Goal: Information Seeking & Learning: Check status

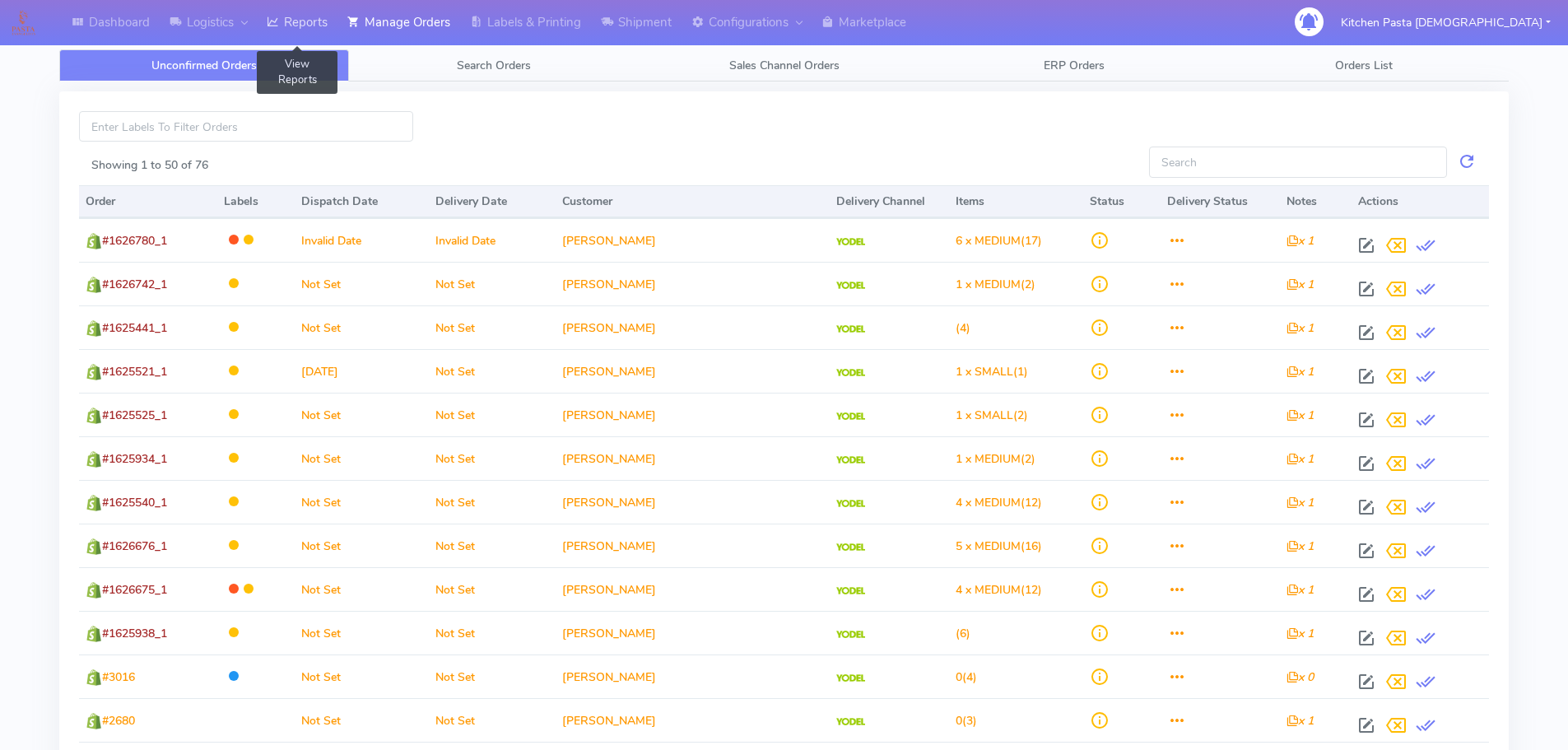
click at [313, 27] on link "Reports" at bounding box center [297, 22] width 81 height 45
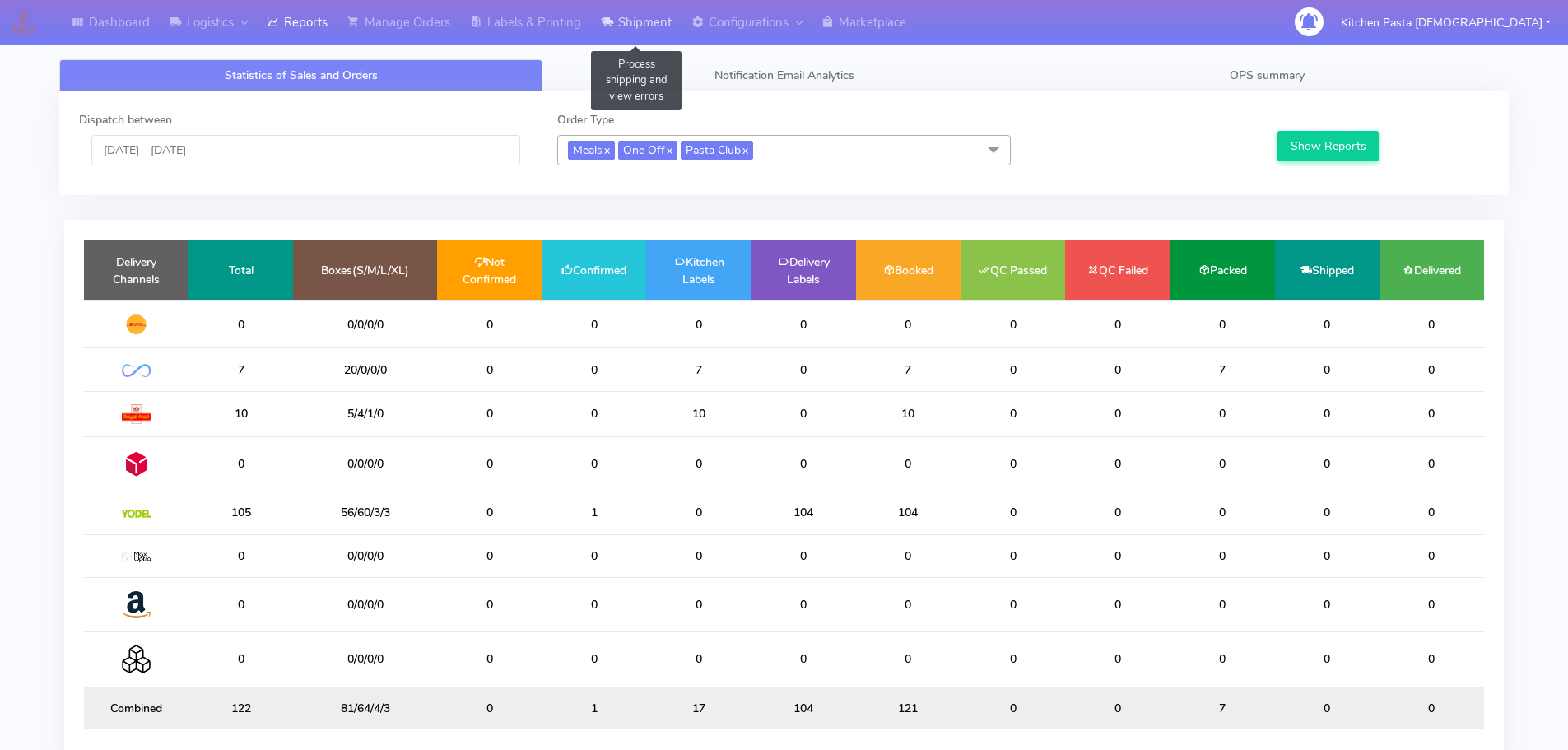
click at [634, 27] on link "Shipment" at bounding box center [636, 22] width 91 height 45
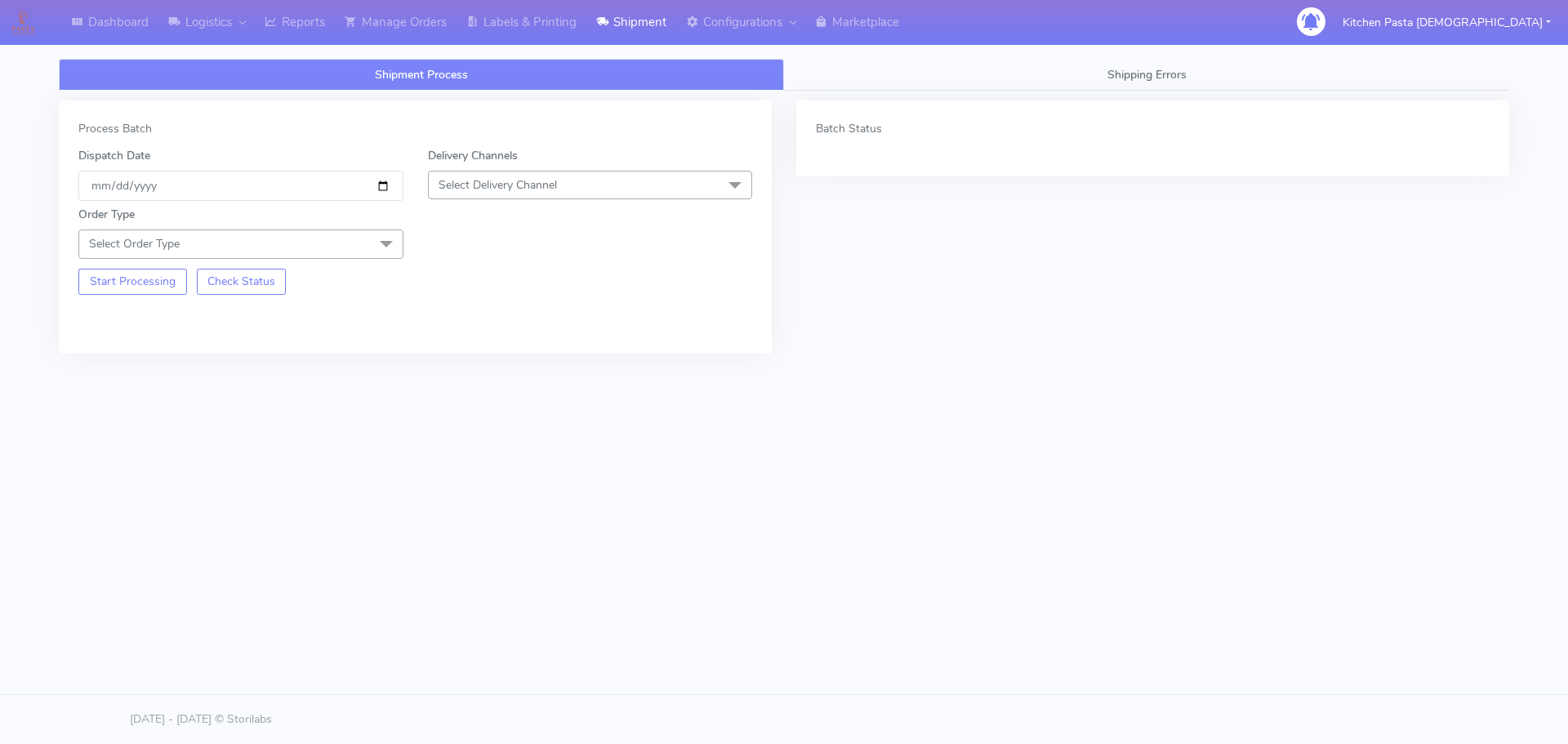
click at [542, 175] on span "Select Delivery Channel" at bounding box center [590, 184] width 325 height 29
click at [469, 364] on div "Yodel" at bounding box center [590, 368] width 307 height 17
drag, startPoint x: 335, startPoint y: 251, endPoint x: 286, endPoint y: 287, distance: 60.8
click at [335, 251] on span "Select Order Type" at bounding box center [241, 243] width 325 height 29
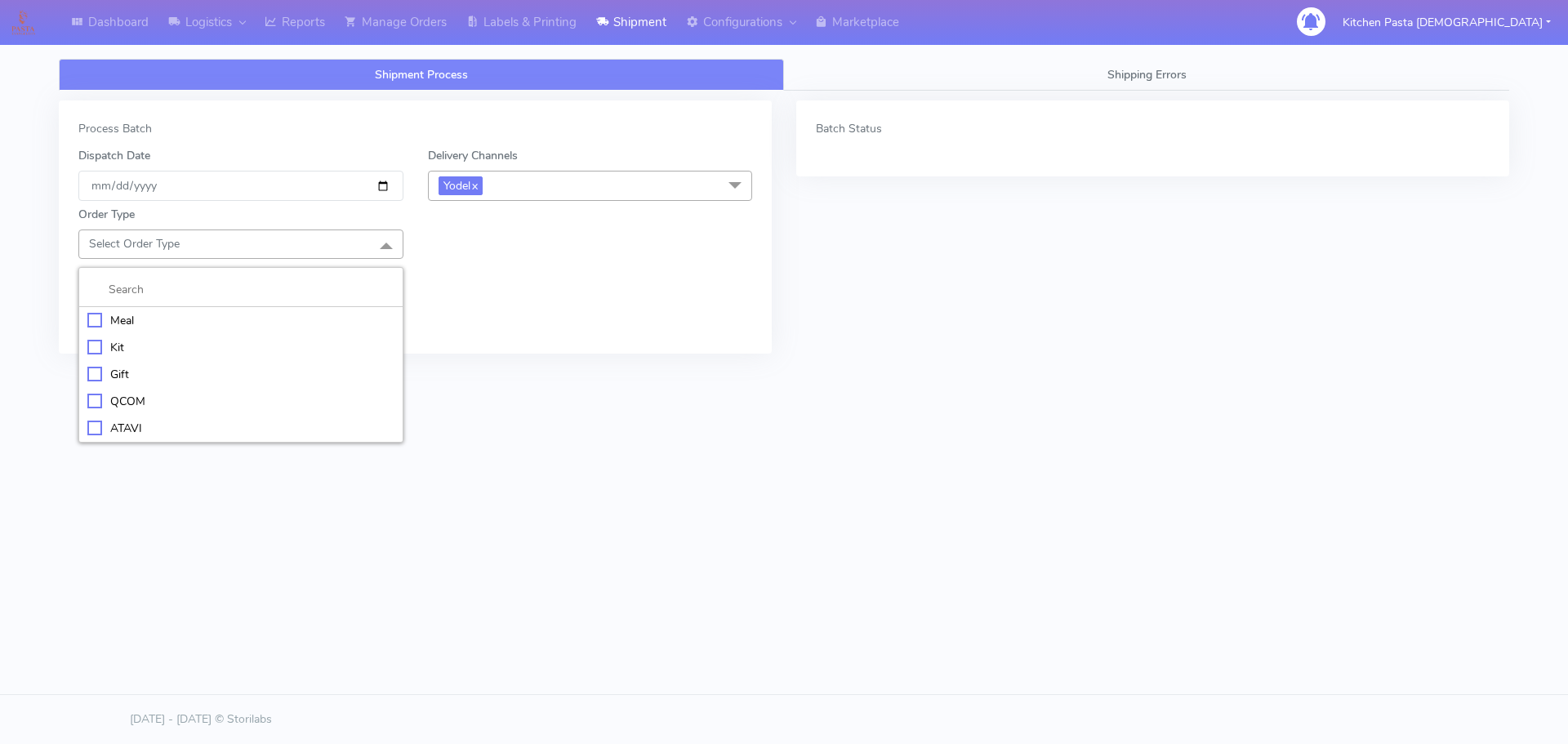
click at [248, 317] on div "Meal" at bounding box center [241, 320] width 307 height 17
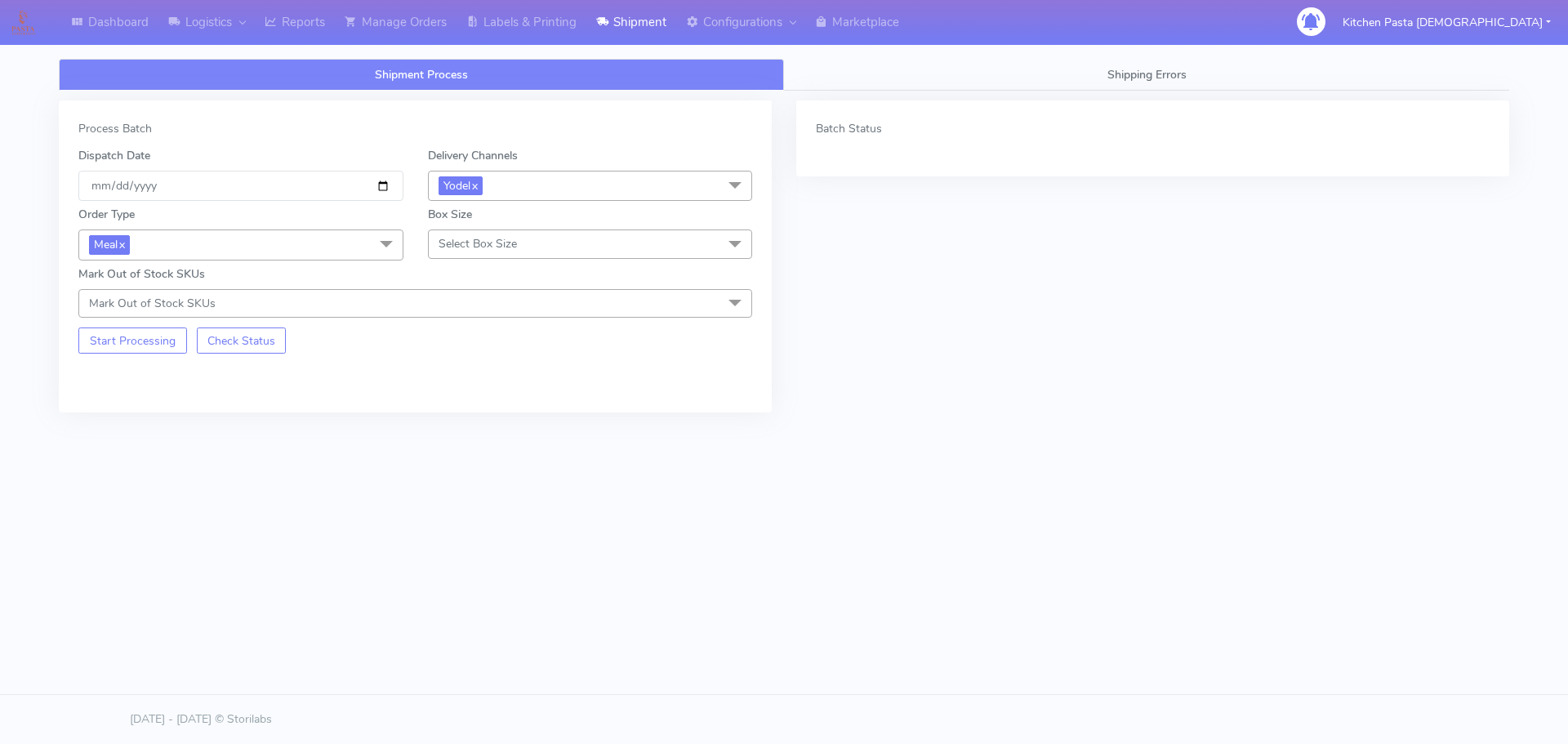
click at [491, 250] on span "Select Box Size" at bounding box center [478, 243] width 78 height 15
click at [488, 429] on div "Mega" at bounding box center [590, 428] width 307 height 17
click at [109, 339] on button "Start Processing" at bounding box center [133, 339] width 109 height 26
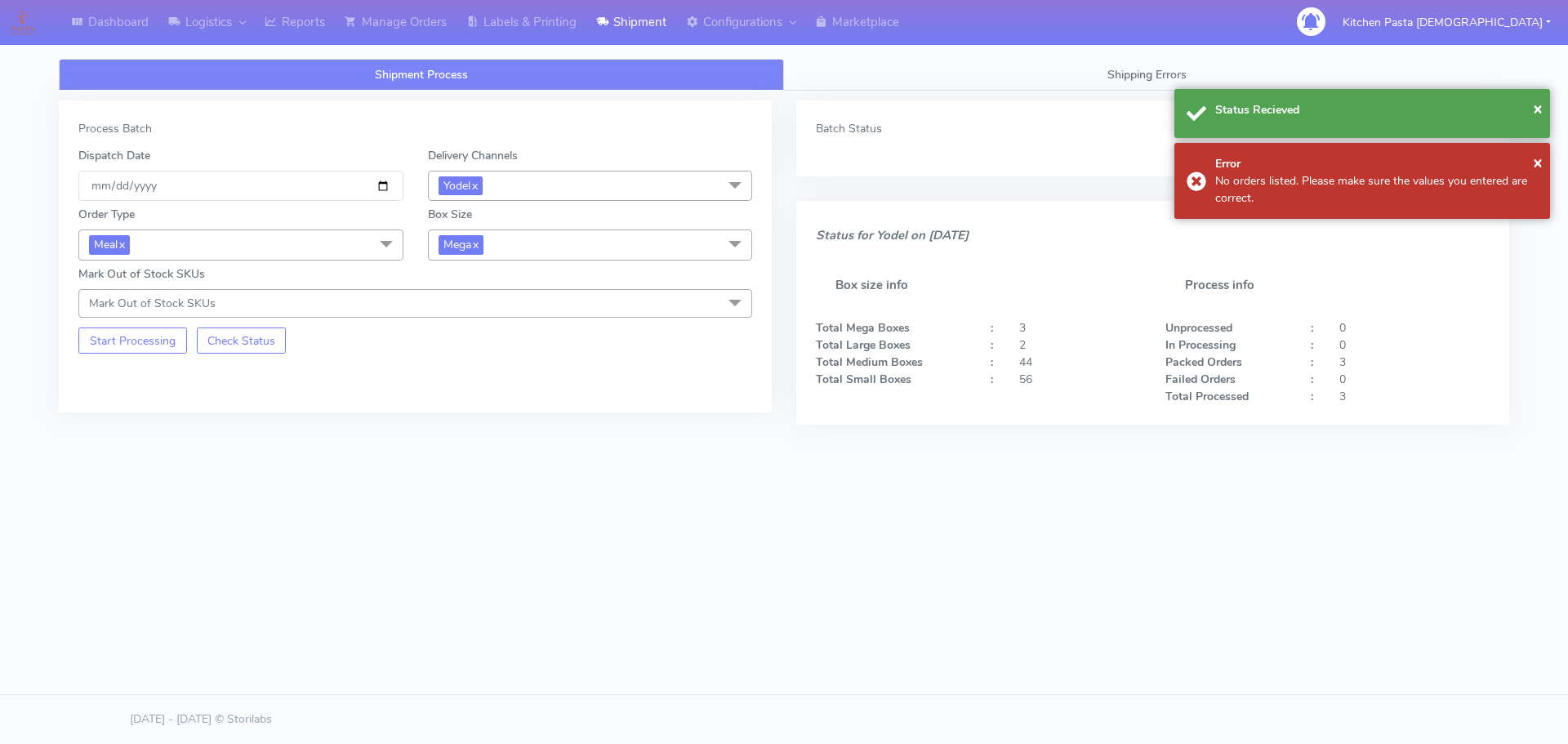
click at [516, 228] on div "Box Size Mega x Small Small-PR-1 Medium Large Mega" at bounding box center [590, 233] width 349 height 53
click at [518, 229] on span "Mega x" at bounding box center [590, 244] width 325 height 30
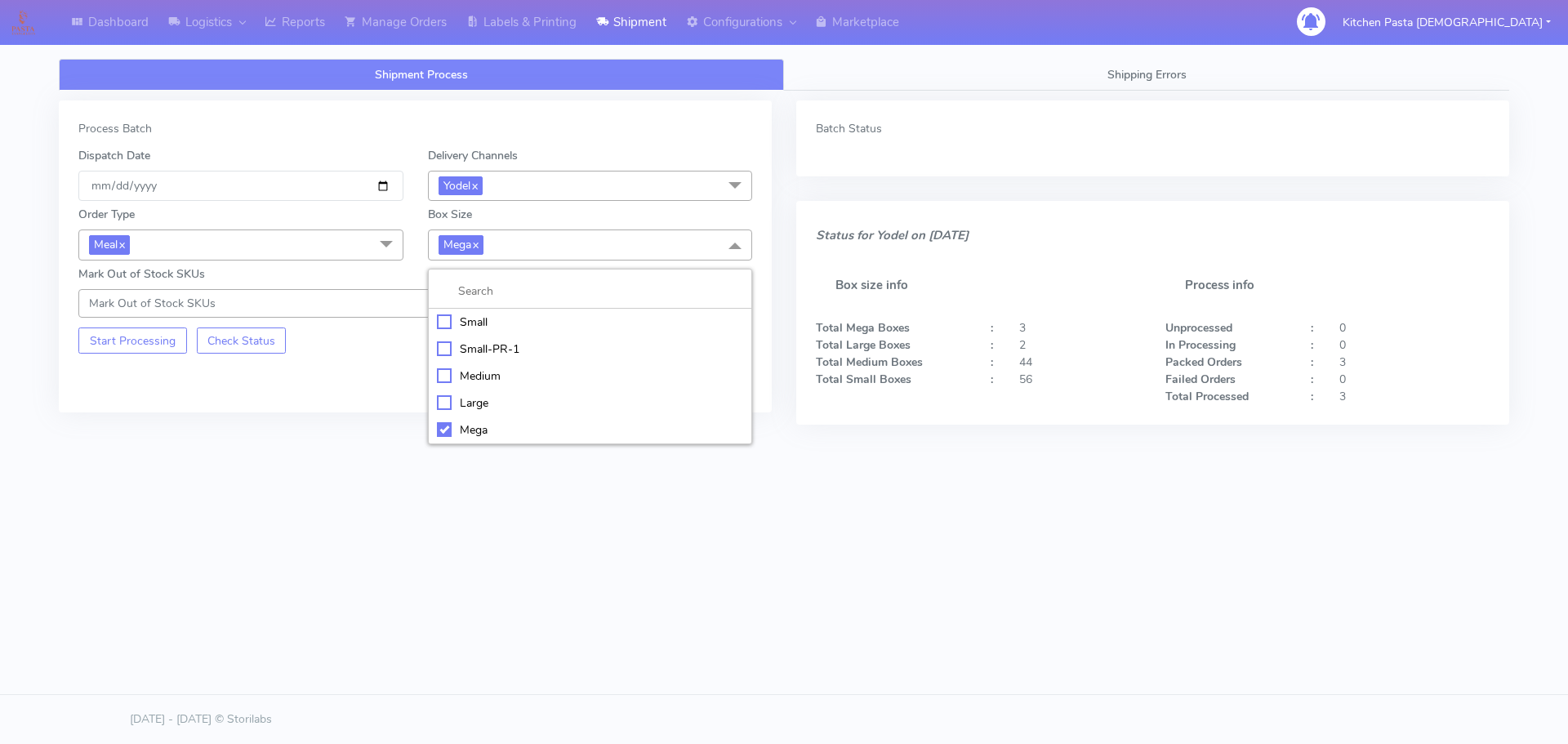
click at [451, 404] on div "Large" at bounding box center [590, 402] width 307 height 17
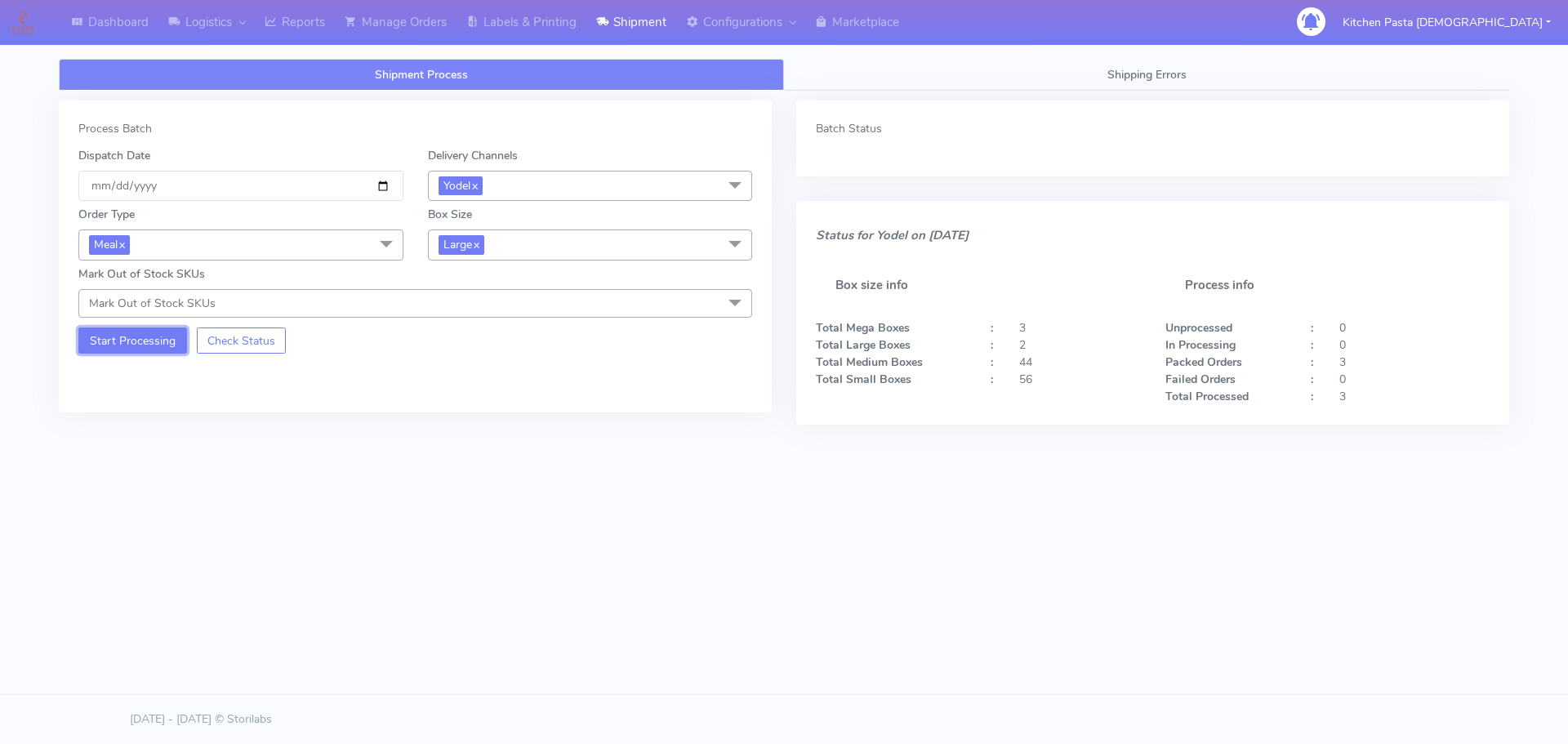
click at [172, 350] on button "Start Processing" at bounding box center [133, 339] width 109 height 26
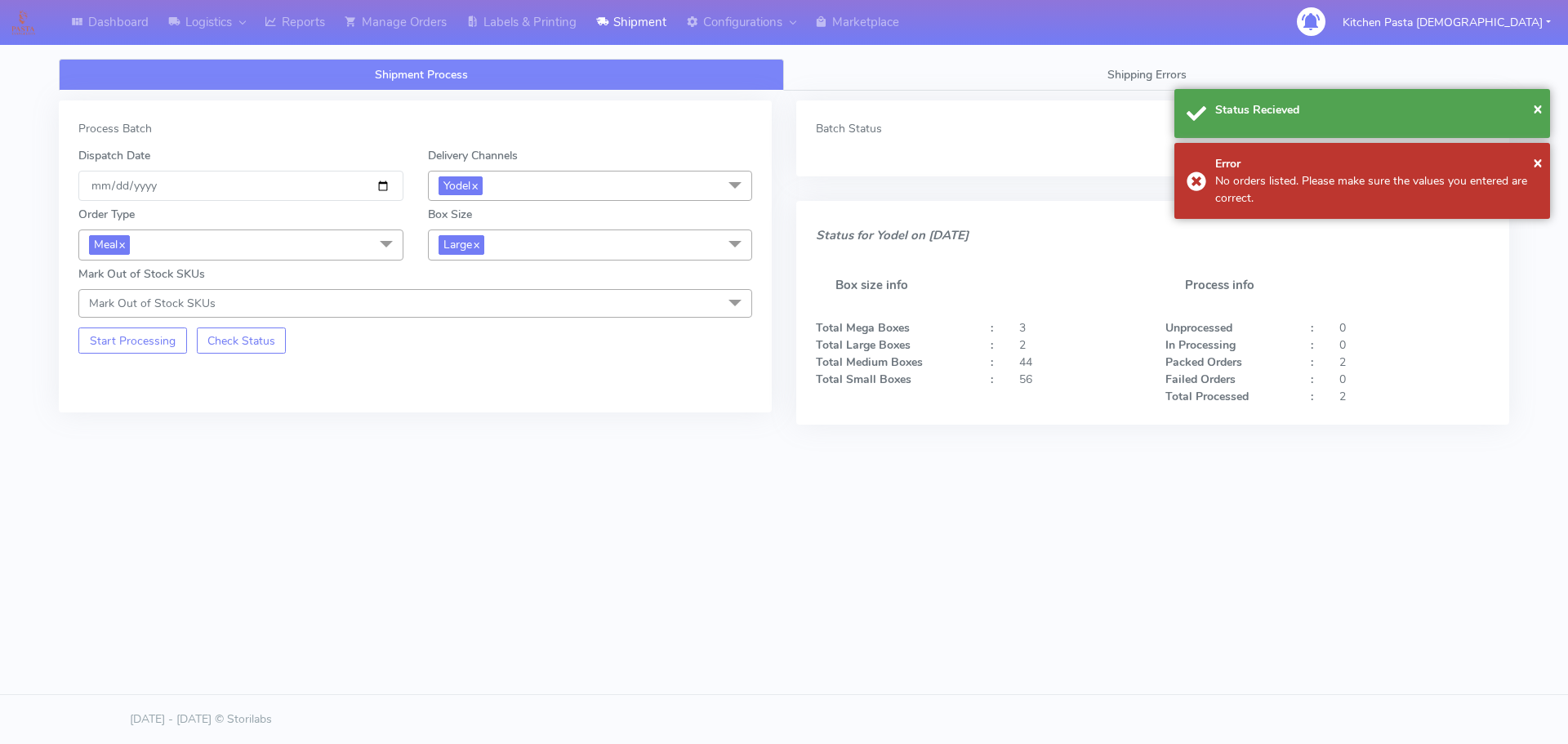
click at [498, 248] on span "Large x" at bounding box center [590, 244] width 325 height 30
click at [474, 372] on div "Medium" at bounding box center [590, 375] width 307 height 17
click at [144, 332] on button "Start Processing" at bounding box center [133, 339] width 109 height 26
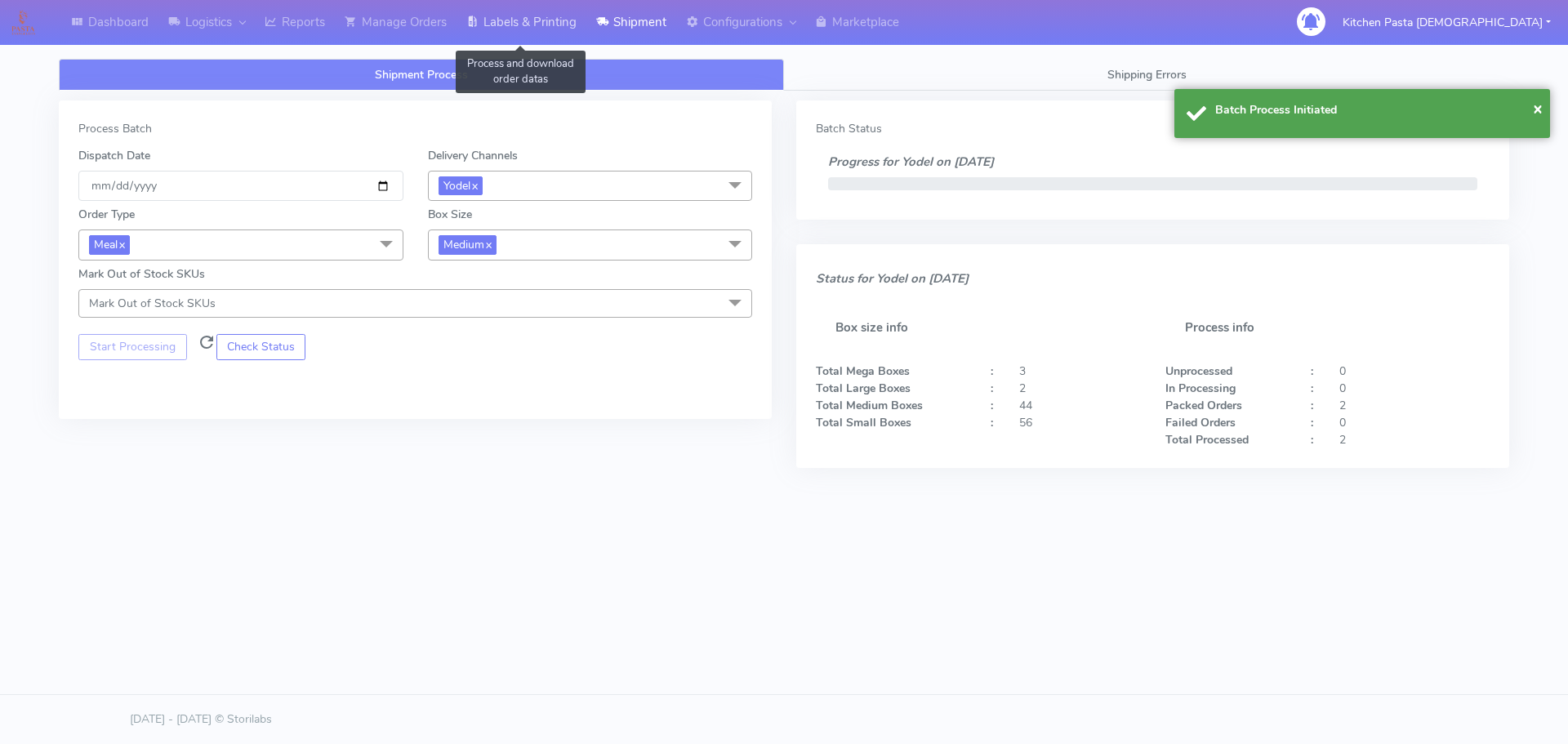
click at [557, 35] on link "Labels & Printing" at bounding box center [521, 22] width 130 height 45
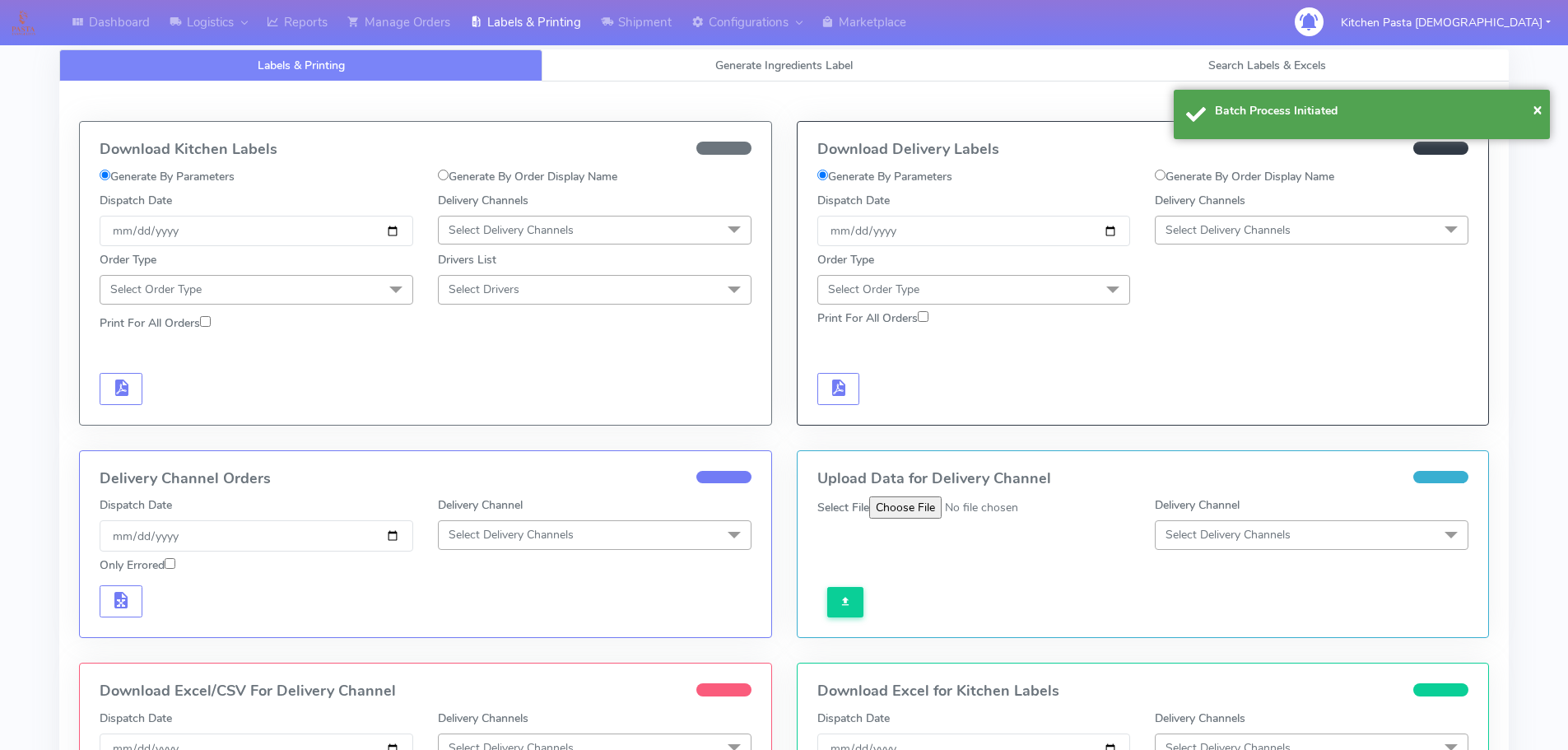
click at [1362, 214] on div "Delivery Channels Select Delivery Channels DHL OnFleet Royal Mail DPD Yodel Max…" at bounding box center [1311, 218] width 338 height 54
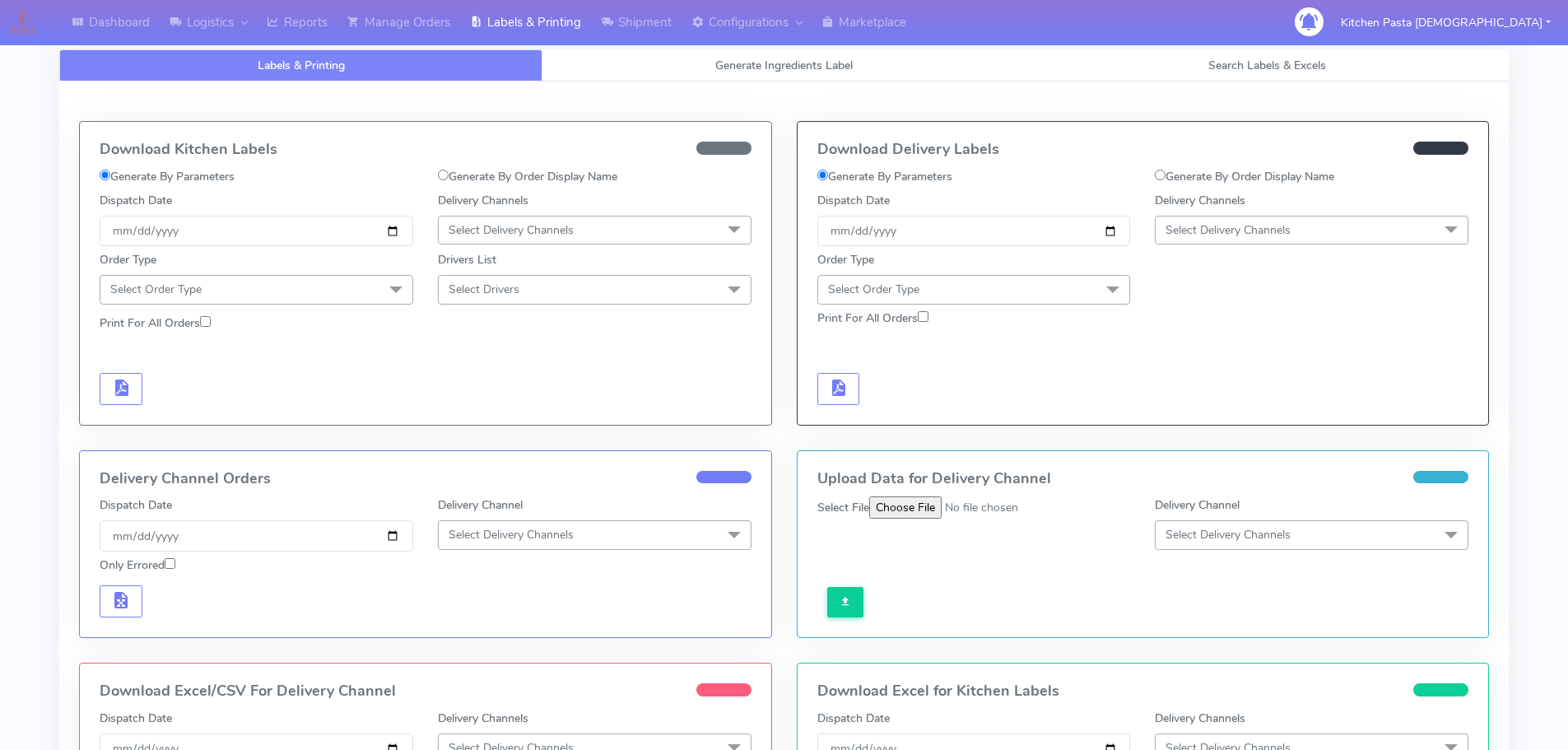
click at [1227, 225] on span "Select Delivery Channels" at bounding box center [1227, 229] width 125 height 15
click at [1225, 414] on div "Yodel" at bounding box center [1311, 415] width 296 height 17
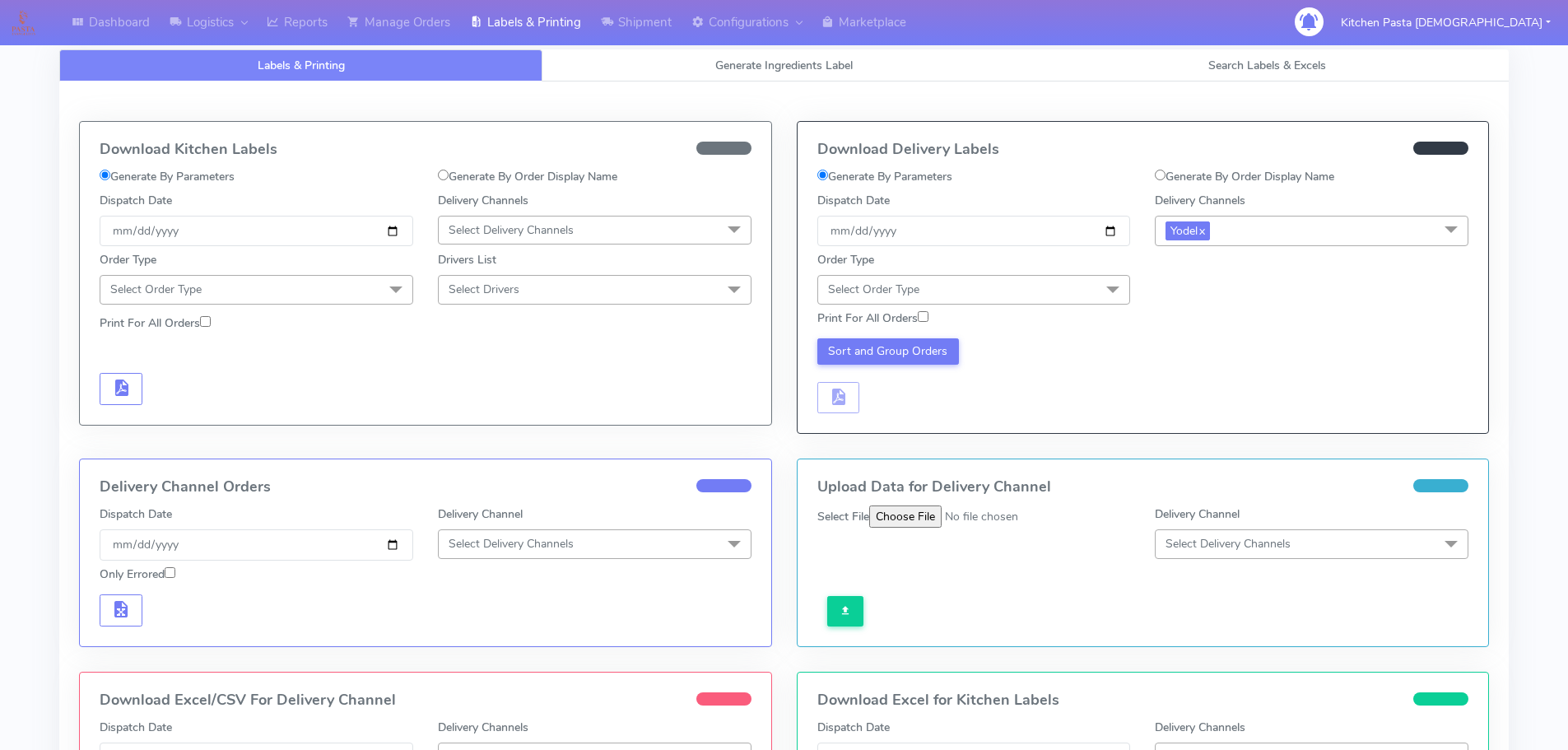
click at [1074, 280] on span "Select Order Type" at bounding box center [974, 289] width 314 height 29
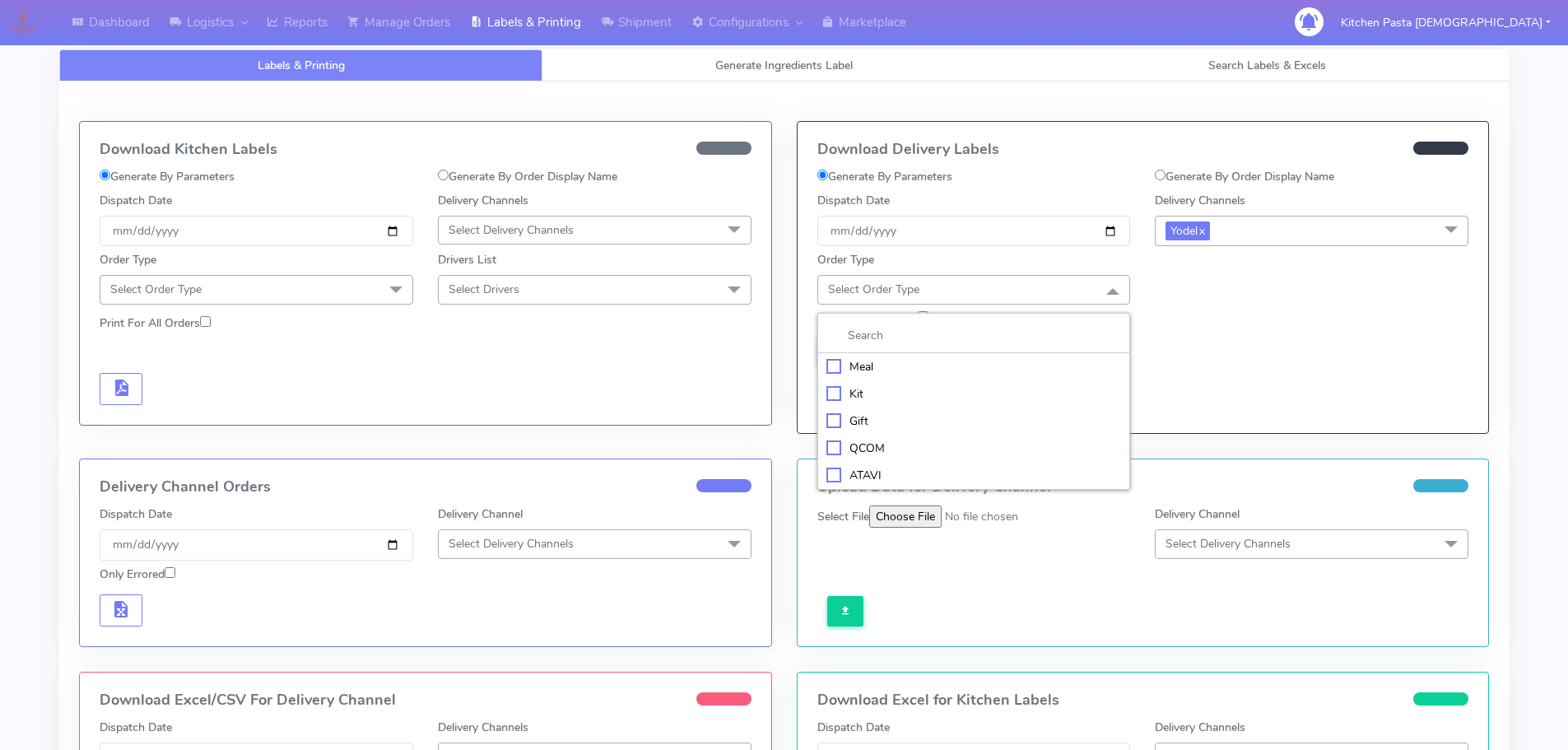
click at [1007, 357] on div "Meal" at bounding box center [974, 366] width 296 height 17
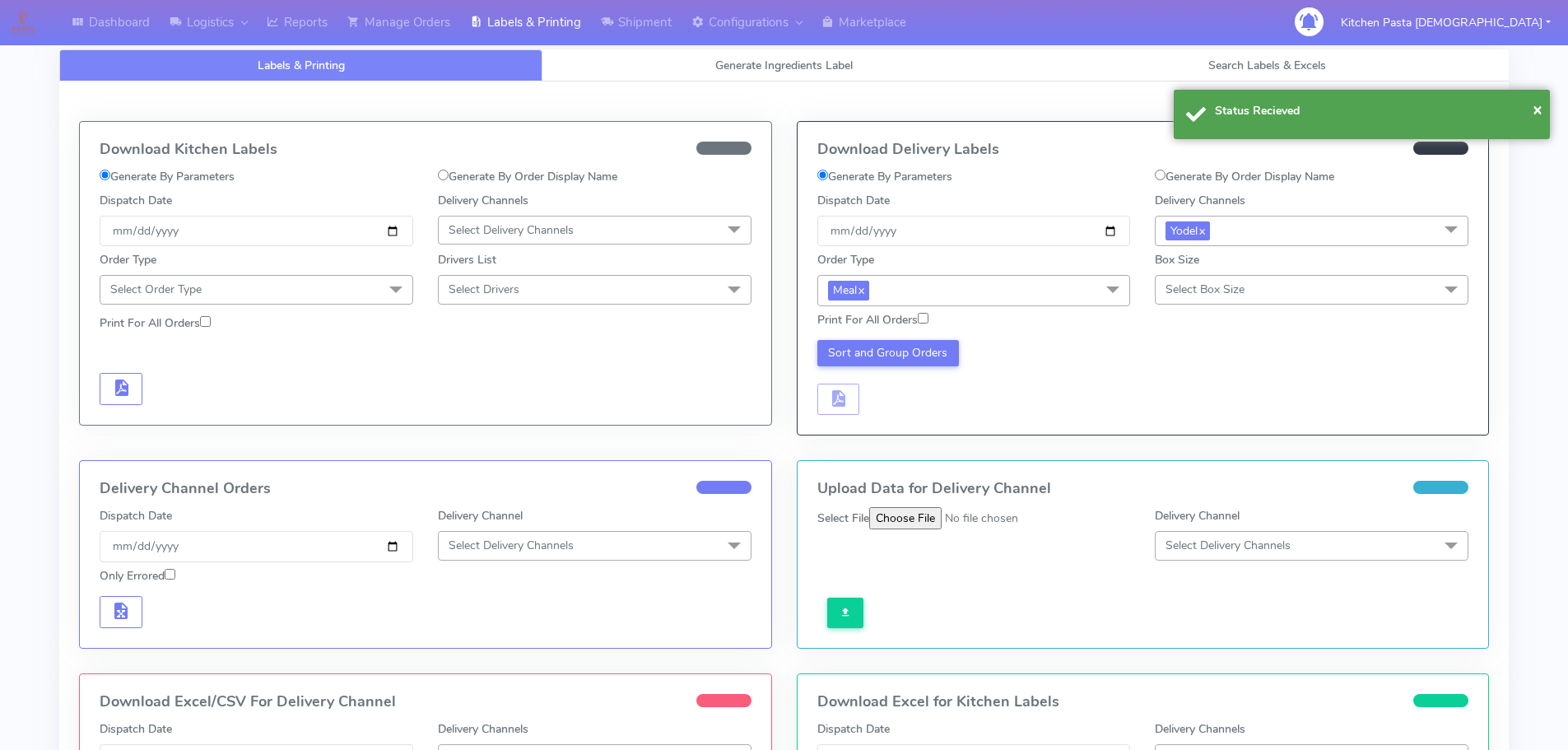
click at [1180, 289] on span "Select Box Size" at bounding box center [1205, 288] width 79 height 15
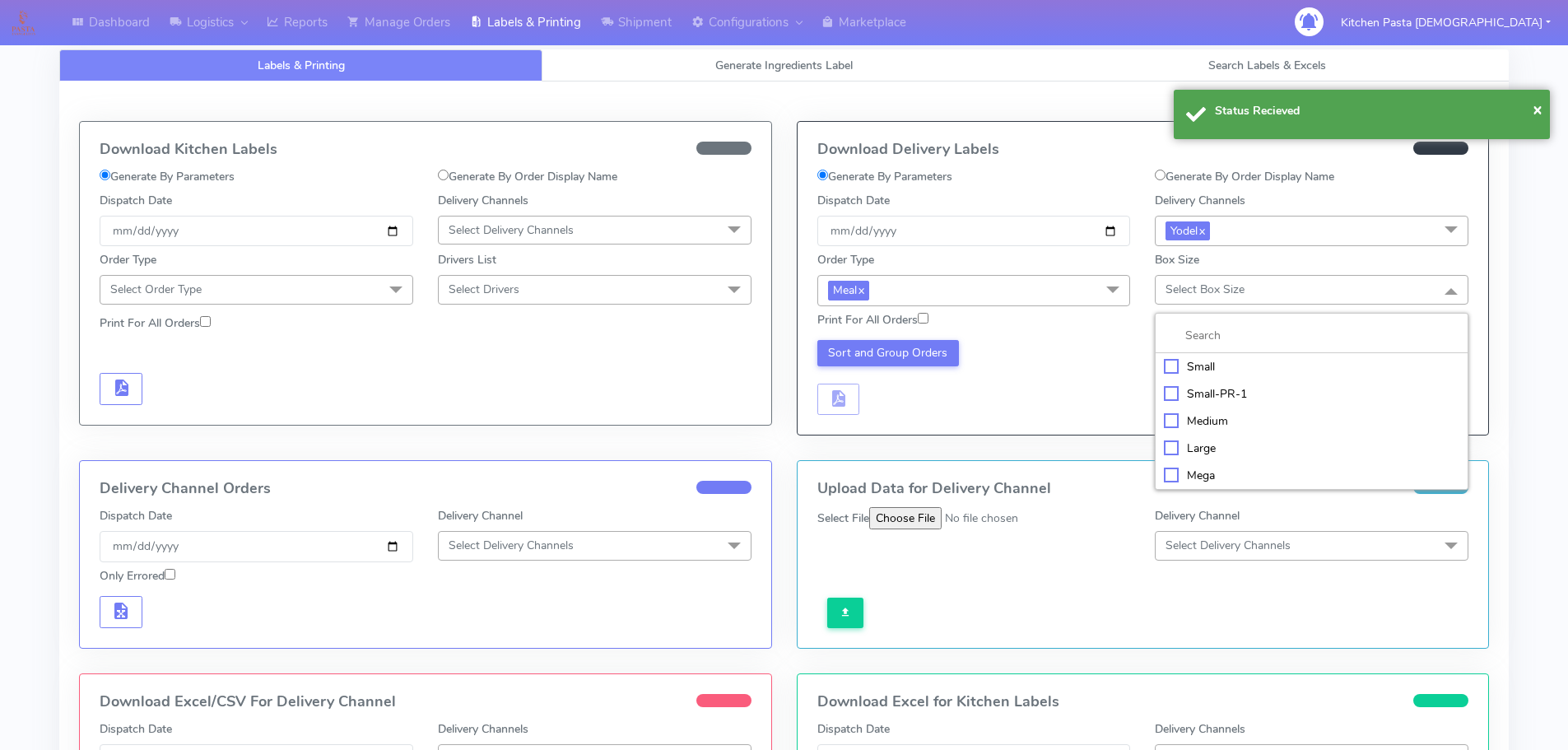
click at [1221, 412] on div "Medium" at bounding box center [1311, 420] width 296 height 17
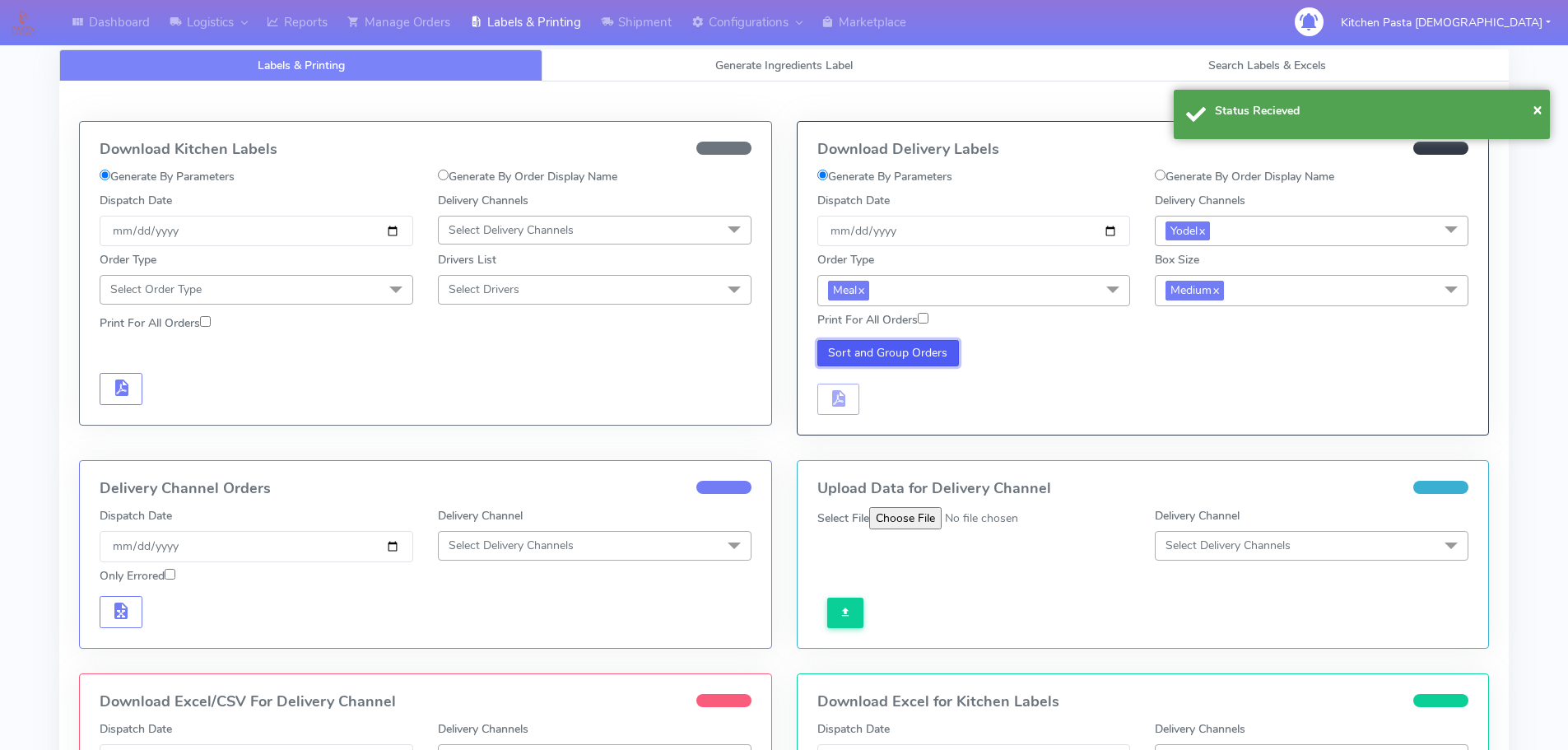
click at [893, 345] on button "Sort and Group Orders" at bounding box center [889, 352] width 142 height 26
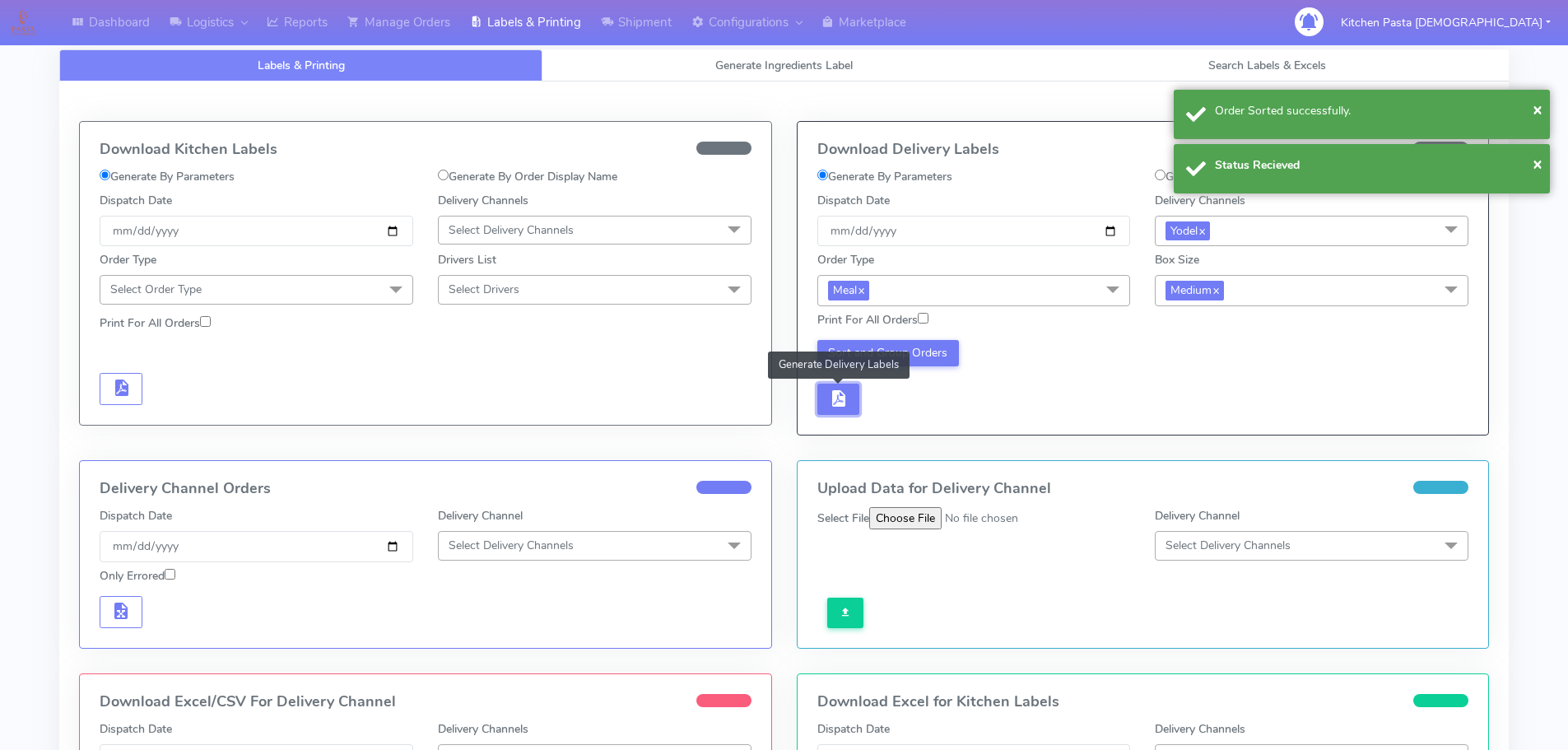
click at [853, 384] on button "button" at bounding box center [839, 400] width 43 height 32
click at [870, 393] on button "button" at bounding box center [888, 400] width 43 height 32
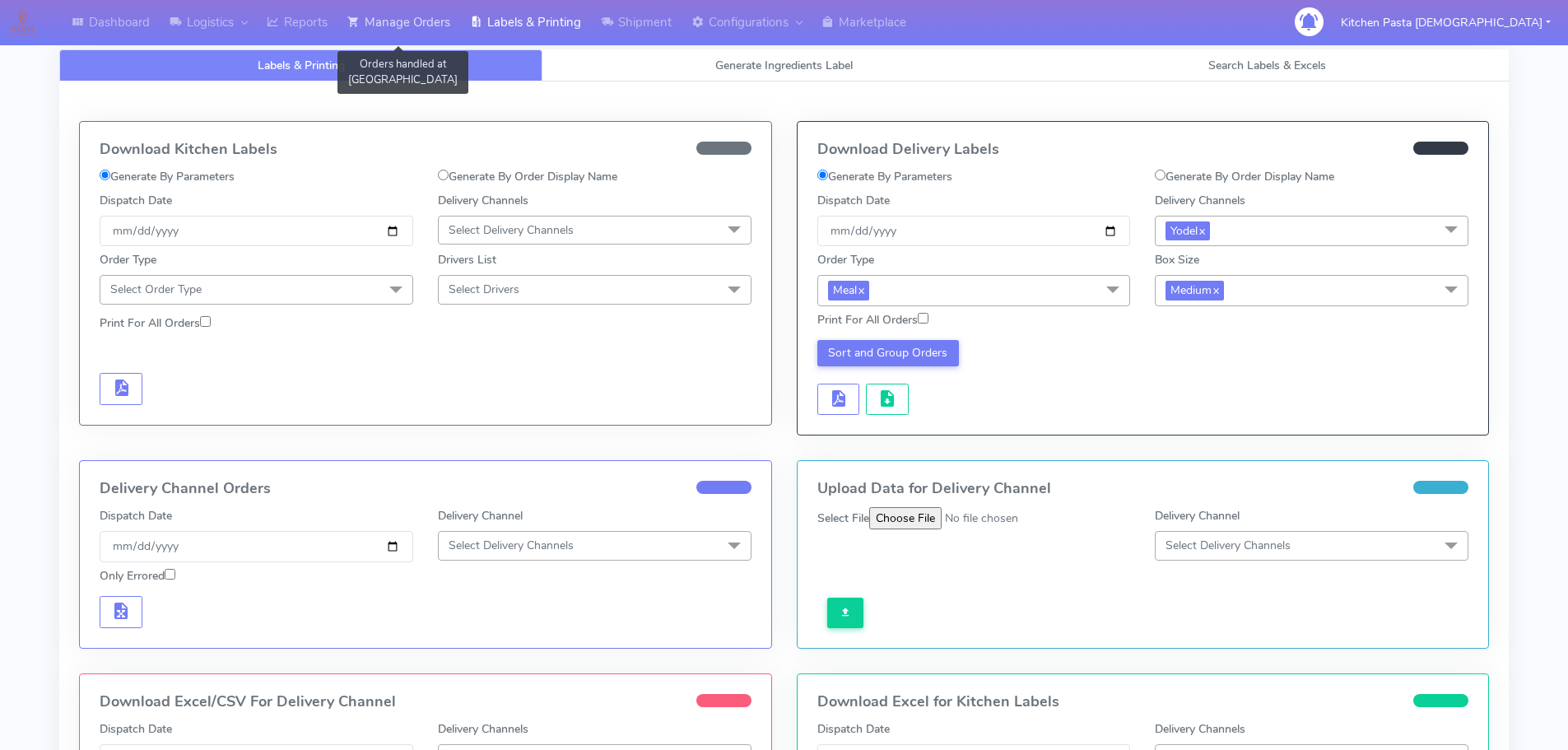
click at [359, 26] on icon at bounding box center [354, 22] width 13 height 16
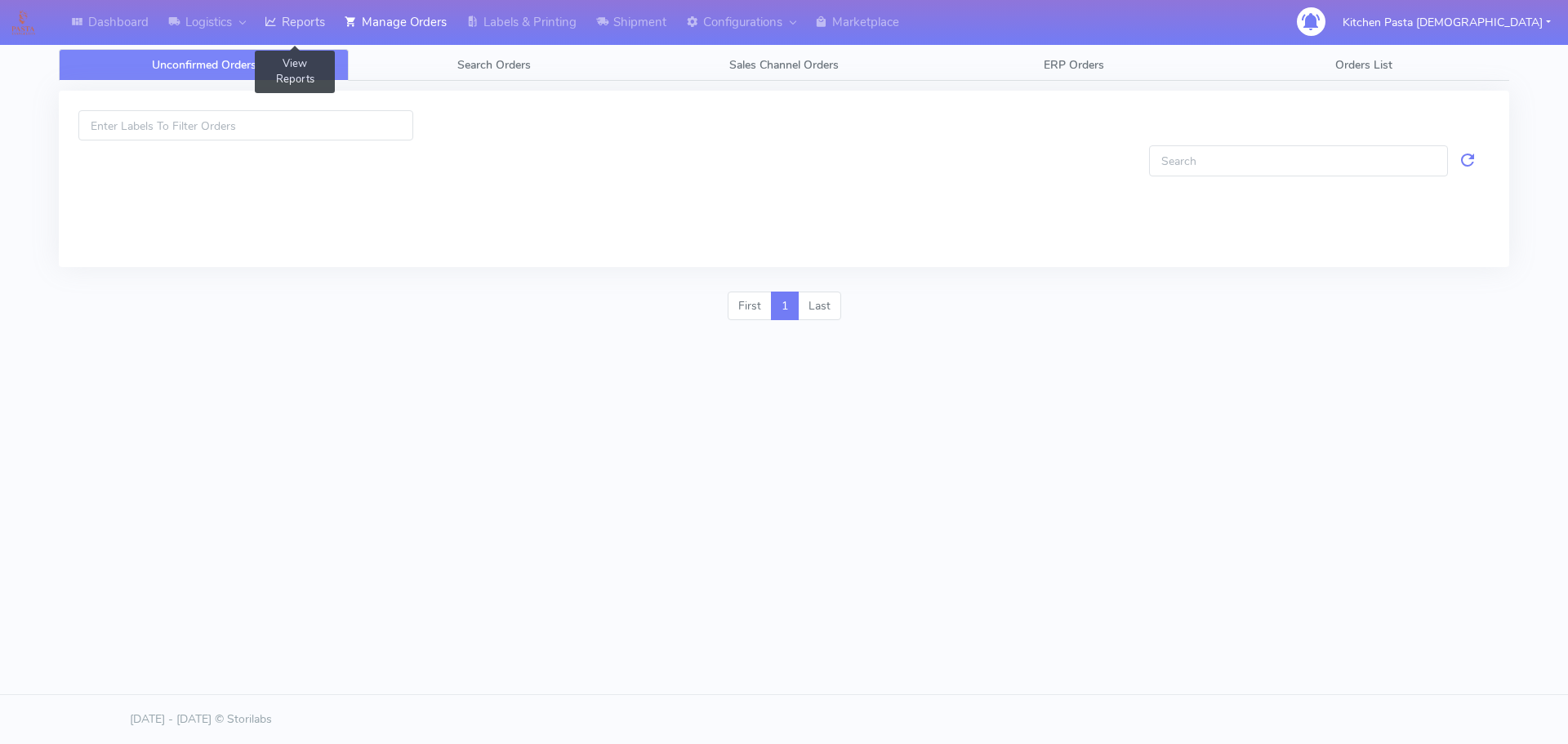
click at [295, 35] on link "Reports" at bounding box center [295, 22] width 80 height 45
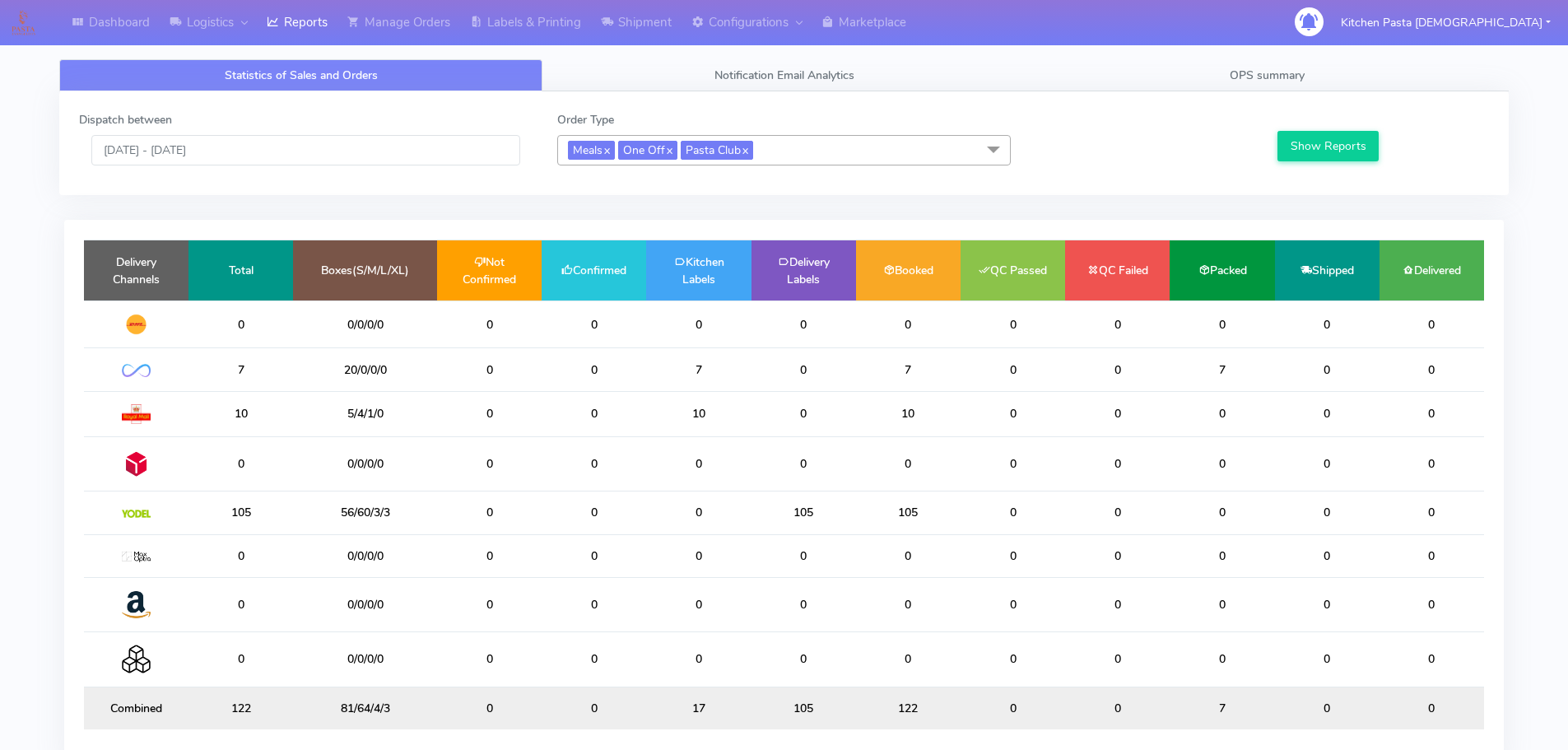
click at [809, 152] on span "Meals x One Off x Pasta Club x" at bounding box center [784, 150] width 454 height 31
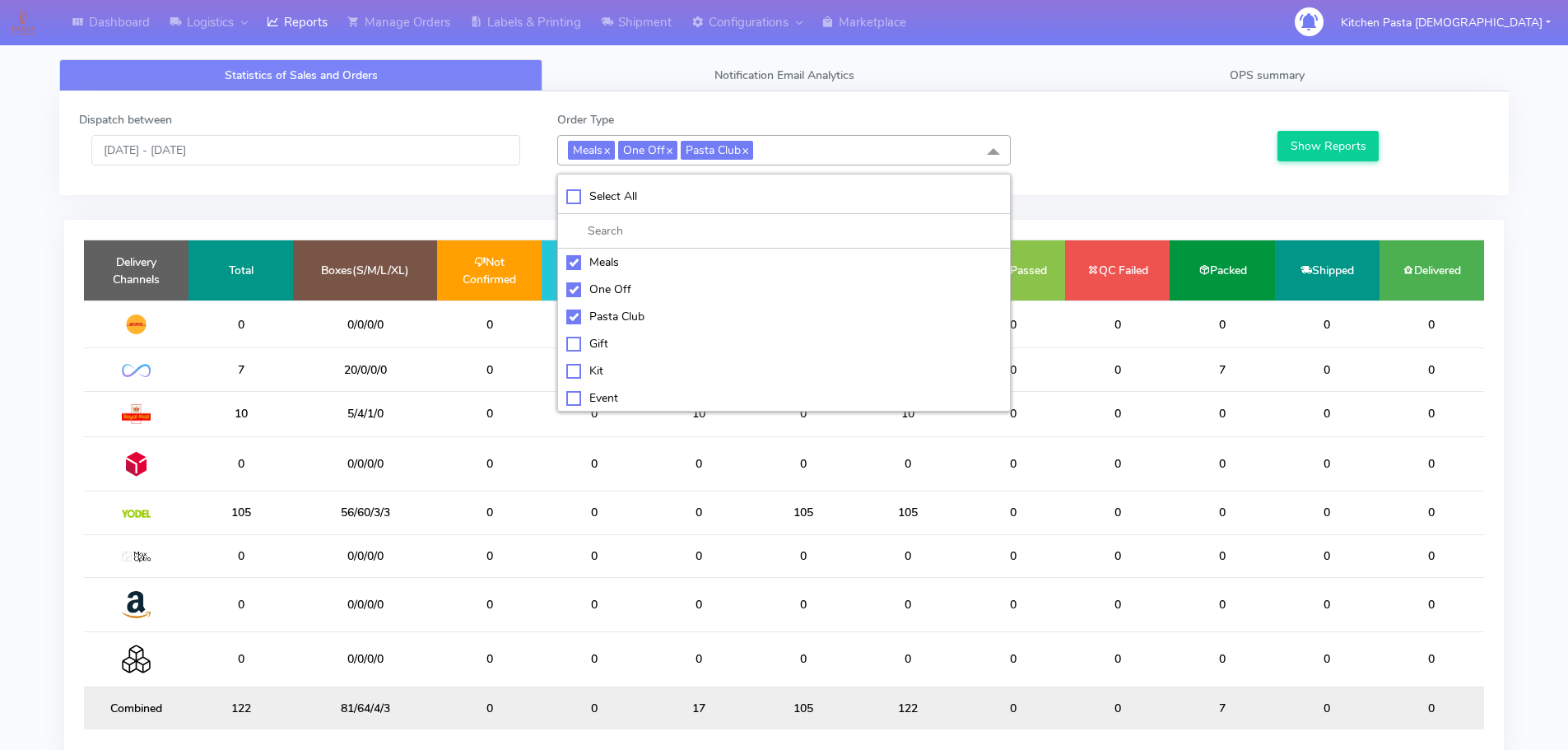
click at [631, 249] on li at bounding box center [784, 231] width 452 height 34
click at [623, 288] on div "One Off" at bounding box center [784, 288] width 436 height 17
click at [571, 276] on li "One Off" at bounding box center [784, 289] width 452 height 27
checkbox input "true"
click at [579, 311] on div "Pasta Club" at bounding box center [784, 316] width 436 height 17
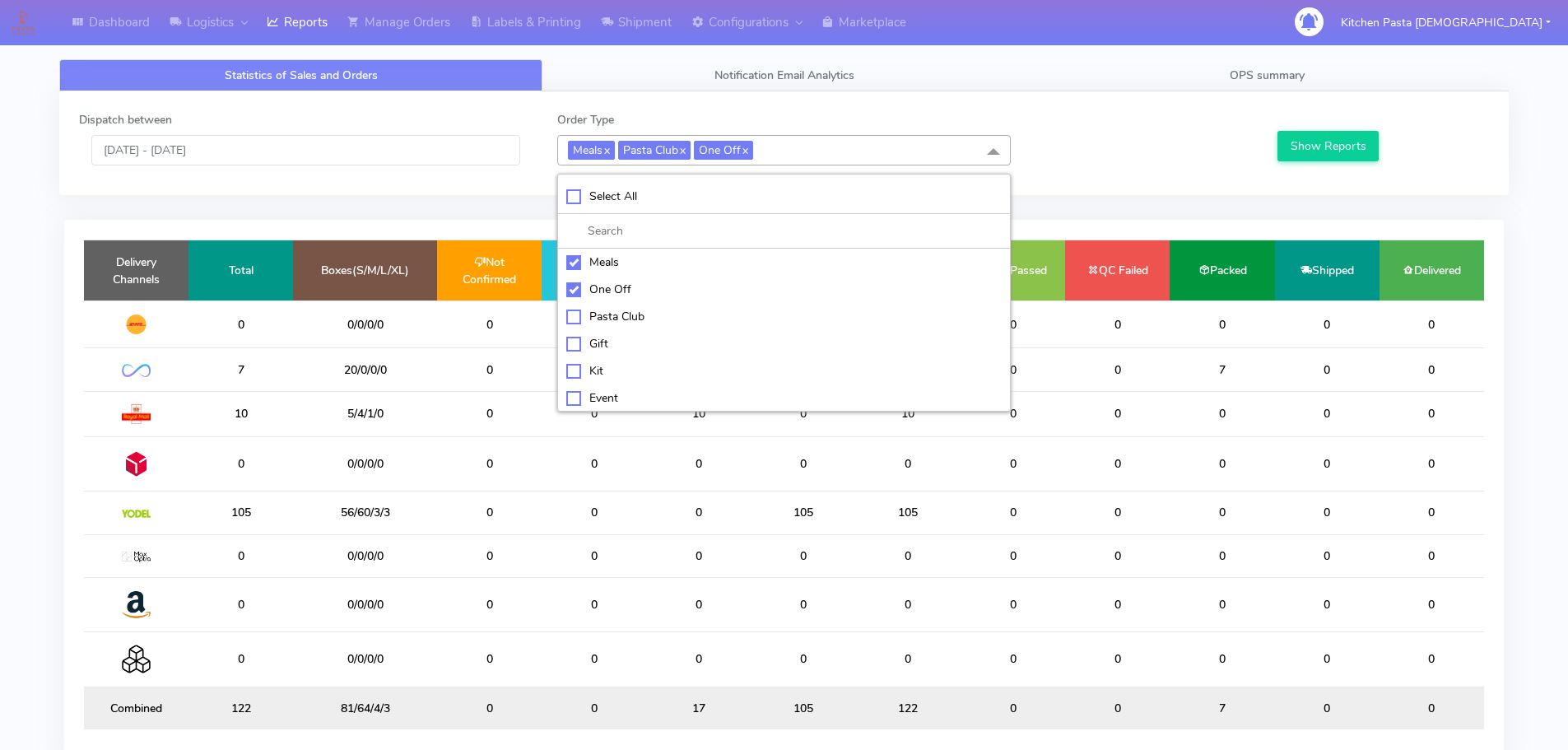
checkbox input "false"
click at [579, 289] on div "One Off" at bounding box center [784, 288] width 436 height 17
checkbox input "false"
click at [558, 261] on li "Meals" at bounding box center [784, 262] width 452 height 27
checkbox input "false"
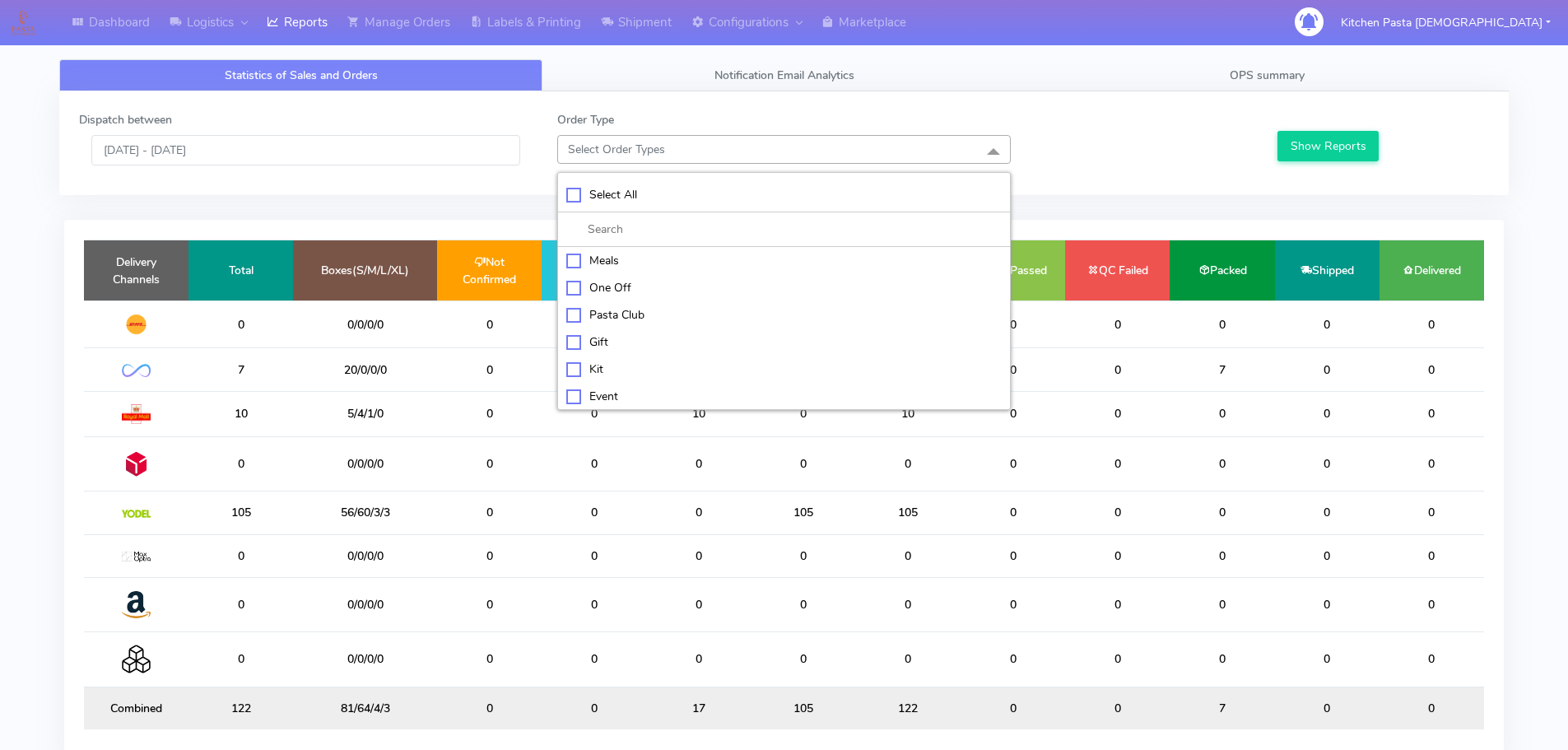
click at [598, 373] on div "Kit" at bounding box center [784, 368] width 436 height 17
click at [1344, 130] on div "Show Reports" at bounding box center [1381, 138] width 239 height 54
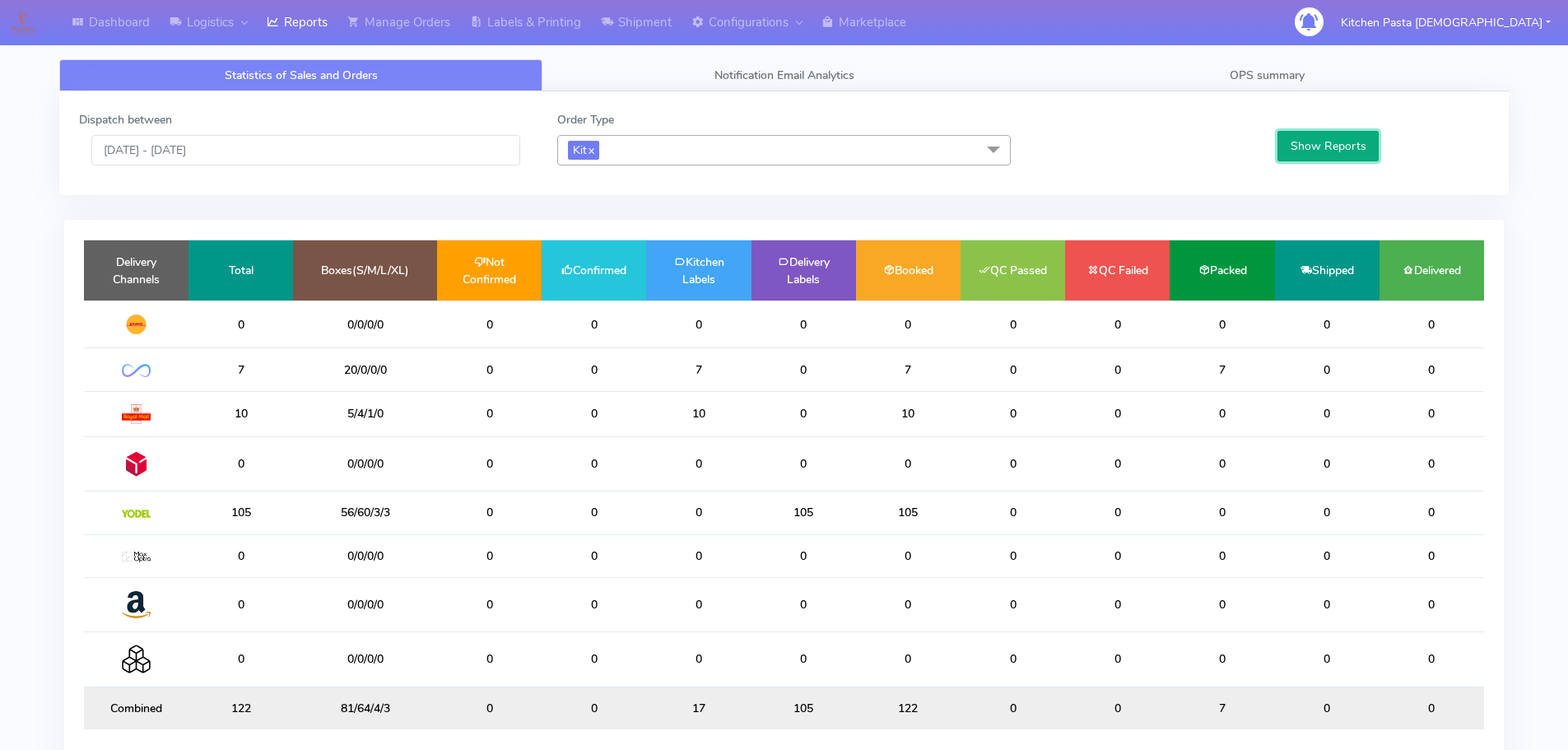
click at [1332, 147] on button "Show Reports" at bounding box center [1328, 146] width 102 height 31
click at [700, 158] on span "Kit x" at bounding box center [784, 150] width 454 height 31
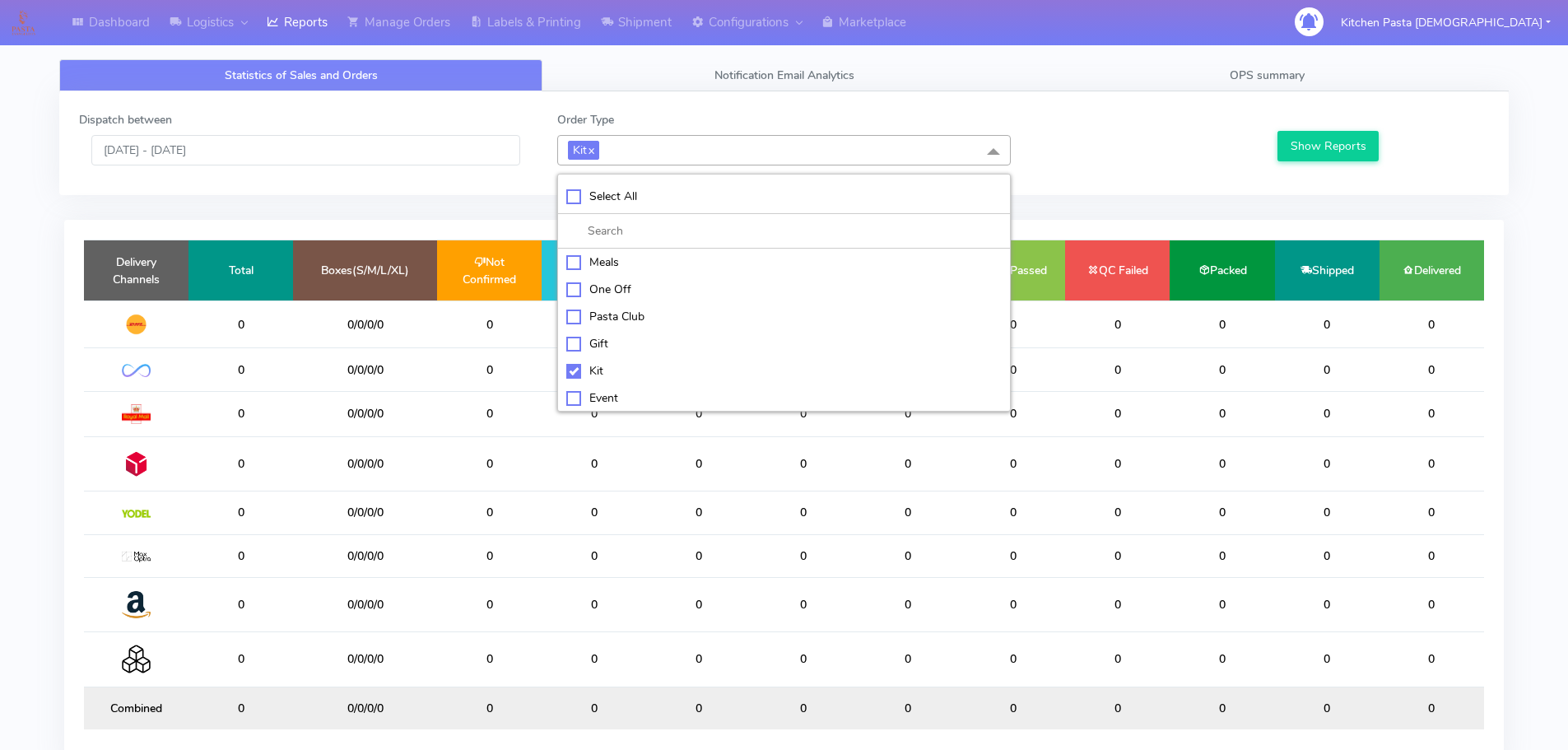
click at [608, 366] on div "Kit" at bounding box center [784, 370] width 436 height 17
checkbox input "false"
drag, startPoint x: 625, startPoint y: 388, endPoint x: 641, endPoint y: 393, distance: 16.8
click at [627, 391] on div "ATAVI" at bounding box center [784, 395] width 436 height 17
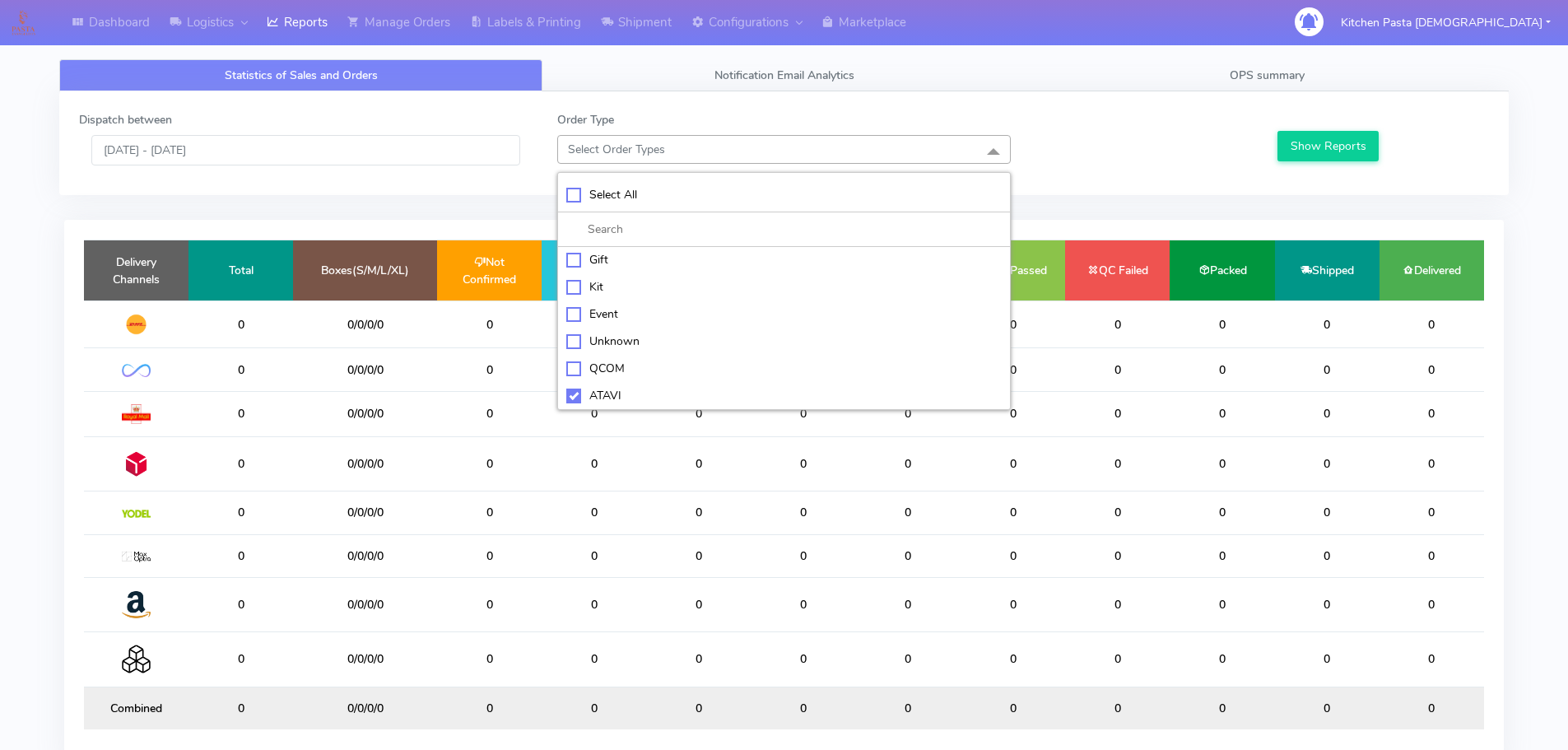
checkbox input "true"
click at [1344, 157] on button "Show Reports" at bounding box center [1328, 146] width 102 height 31
